Goal: Ask a question

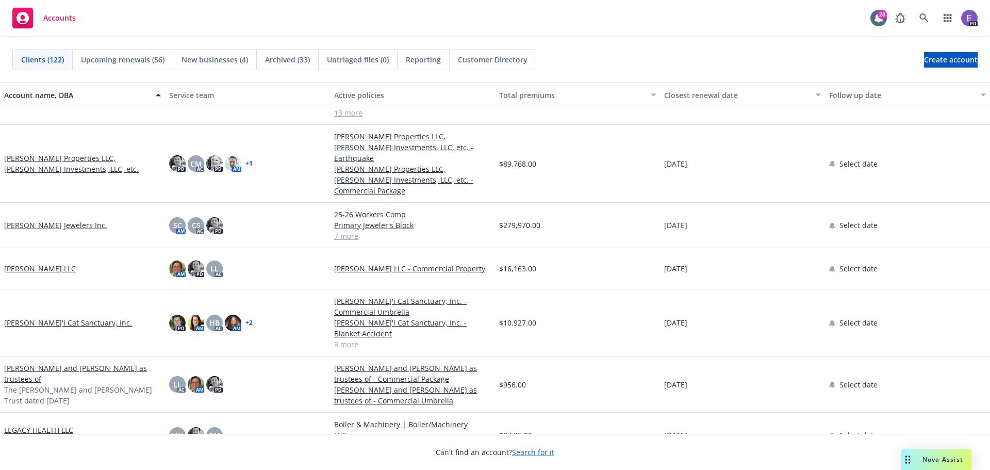
scroll to position [2063, 0]
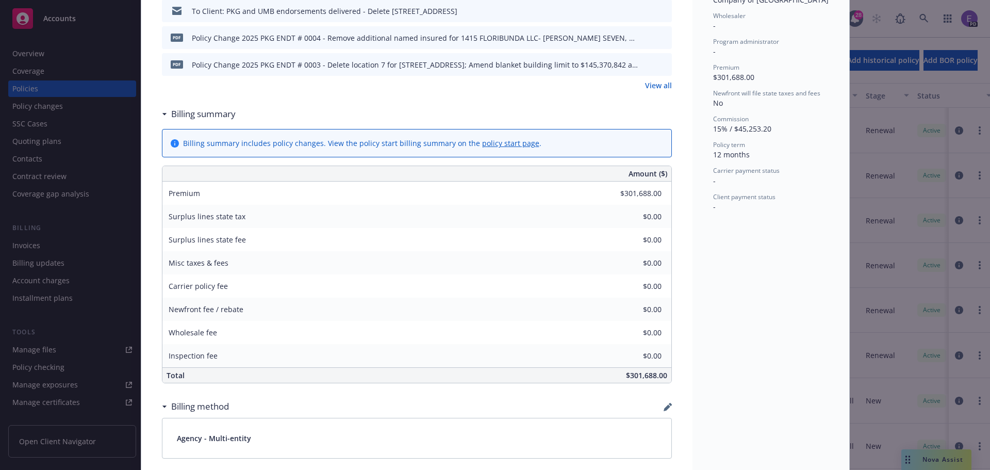
scroll to position [853, 0]
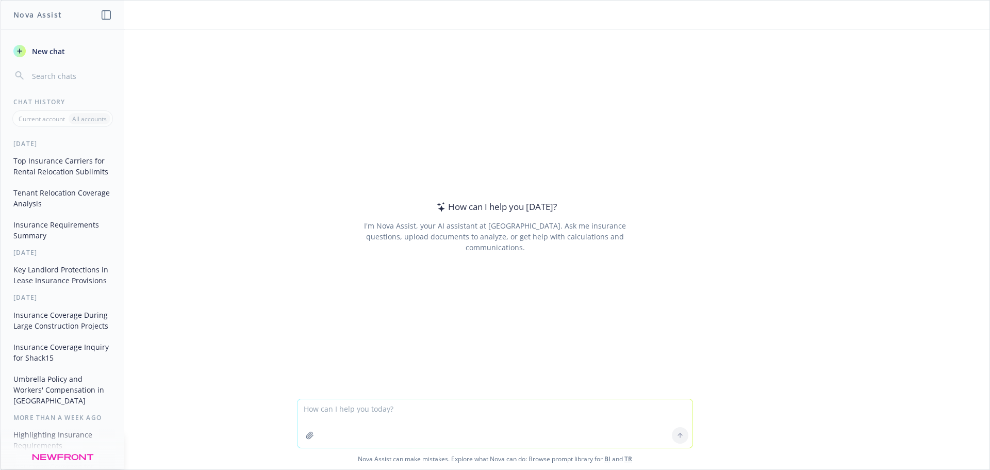
click at [48, 172] on button "Top Insurance Carriers for Rental Relocation Sublimits" at bounding box center [62, 166] width 107 height 28
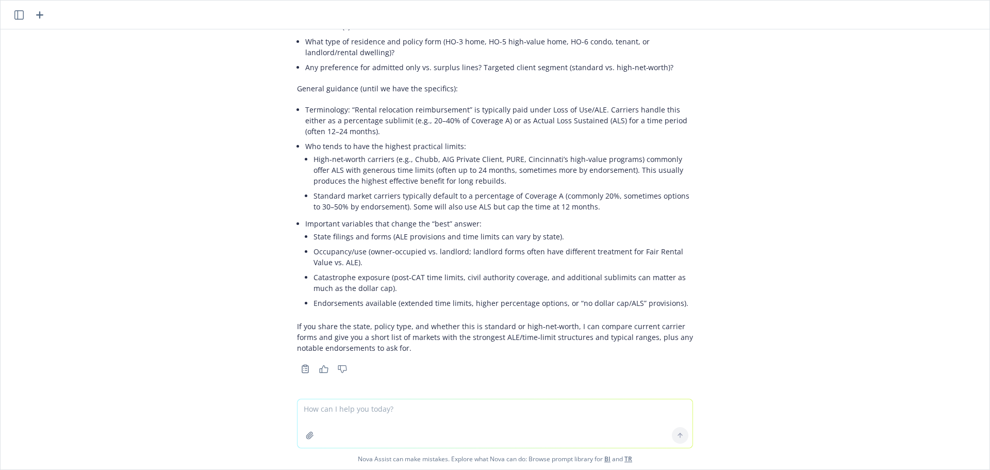
scroll to position [123, 0]
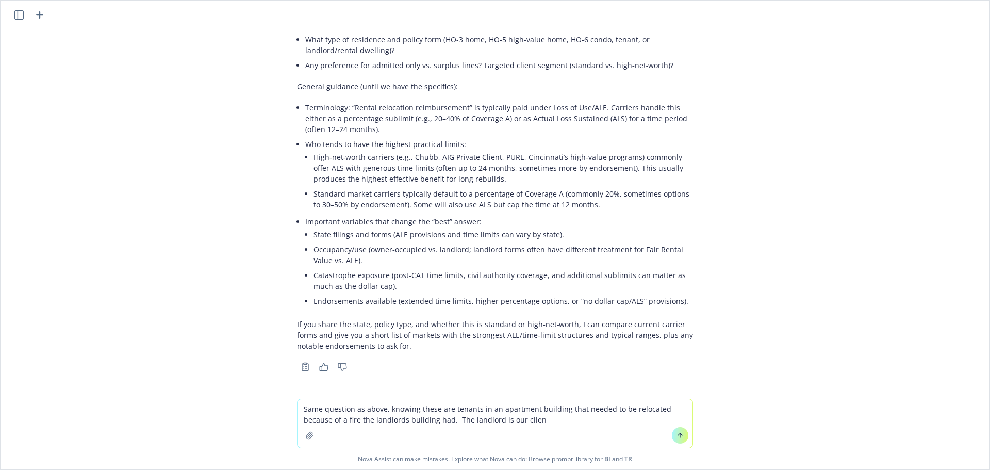
type textarea "Same question as above, knowing these are tenants in an apartment building that…"
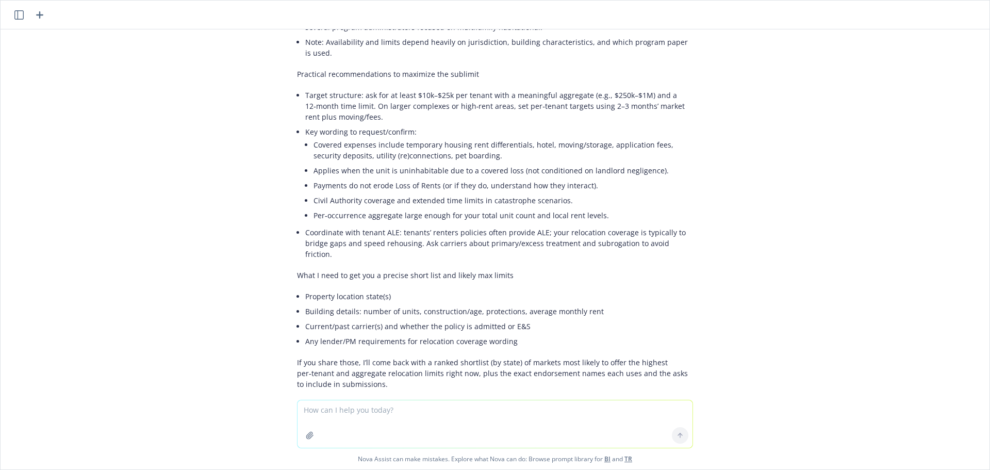
scroll to position [770, 0]
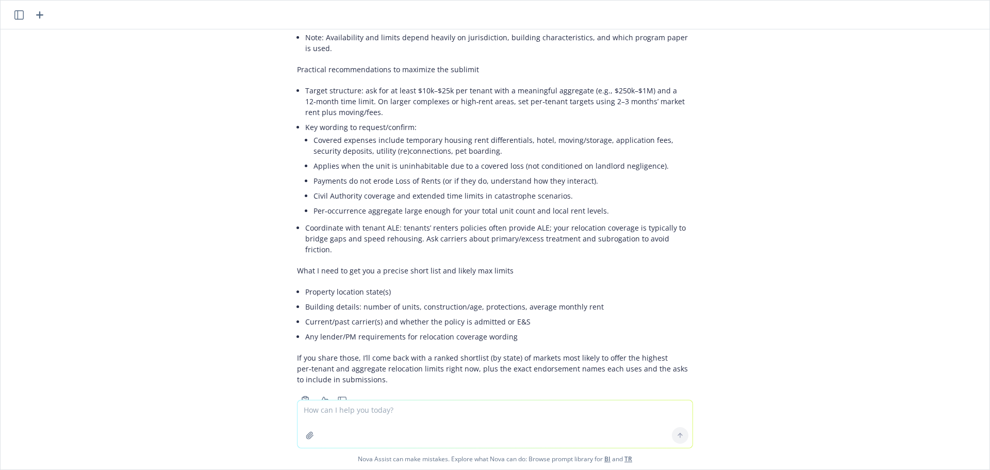
click at [153, 222] on div "what insurance carriers have the best/highest sublimit for rental relocation re…" at bounding box center [495, 214] width 989 height 370
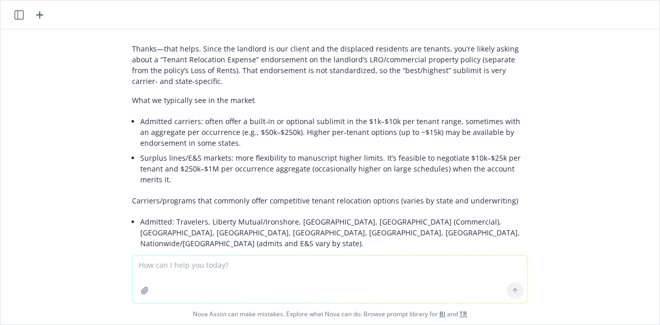
scroll to position [514, 0]
